Goal: Browse casually: Explore the website without a specific task or goal

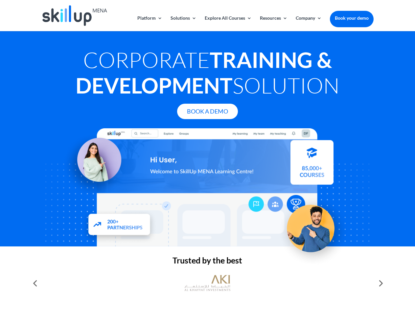
click at [207, 158] on div at bounding box center [207, 187] width 332 height 118
click at [183, 23] on link "Solutions" at bounding box center [183, 23] width 26 height 15
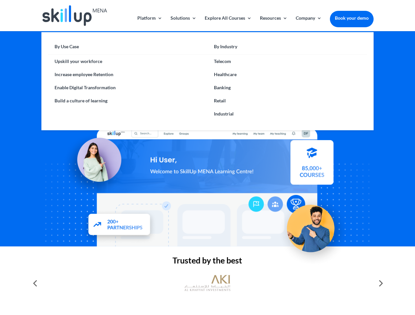
click at [228, 23] on link "Explore All Courses" at bounding box center [228, 23] width 47 height 15
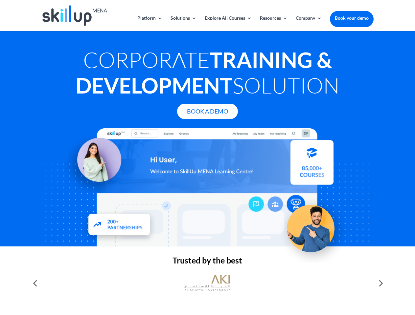
click at [273, 23] on link "Resources" at bounding box center [274, 23] width 28 height 15
click at [308, 23] on link "Company" at bounding box center [309, 23] width 26 height 15
click at [207, 283] on img at bounding box center [207, 283] width 46 height 23
